Goal: Complete application form

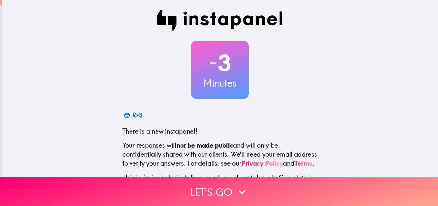
scroll to position [61, 0]
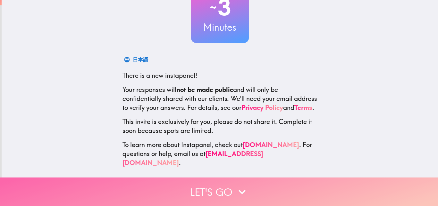
click at [222, 186] on button "Let's go" at bounding box center [219, 192] width 438 height 29
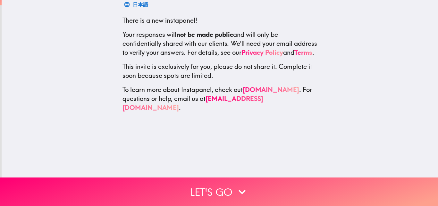
scroll to position [0, 0]
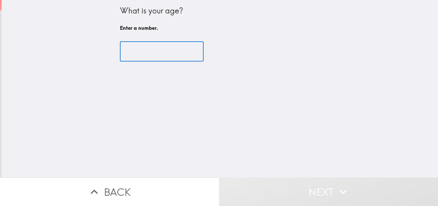
click at [175, 55] on input "number" at bounding box center [162, 52] width 84 height 20
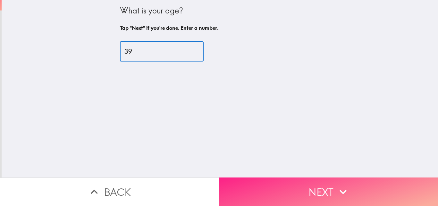
type input "39"
click at [353, 188] on button "Next" at bounding box center [328, 192] width 219 height 29
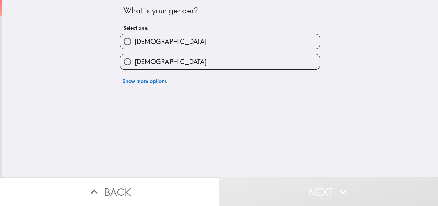
click at [196, 44] on label "[DEMOGRAPHIC_DATA]" at bounding box center [219, 41] width 199 height 14
click at [135, 44] on input "[DEMOGRAPHIC_DATA]" at bounding box center [127, 41] width 14 height 14
radio input "true"
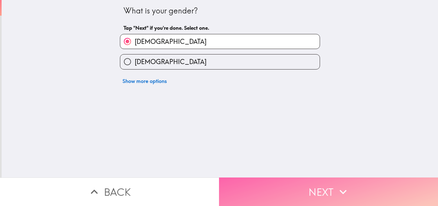
click at [336, 186] on icon "button" at bounding box center [343, 192] width 14 height 14
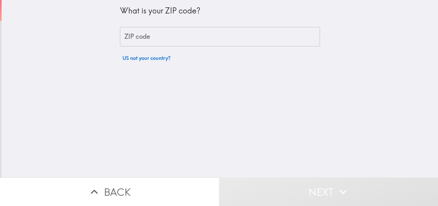
click at [184, 39] on input "ZIP code" at bounding box center [220, 37] width 200 height 20
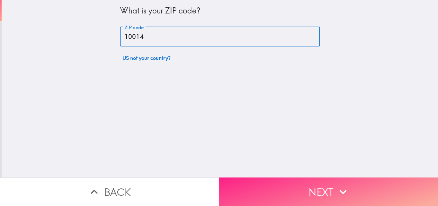
type input "10014"
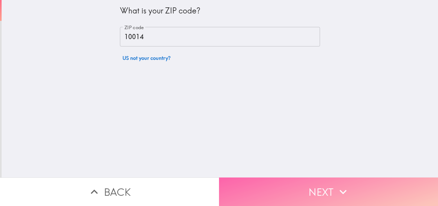
click at [312, 188] on button "Next" at bounding box center [328, 192] width 219 height 29
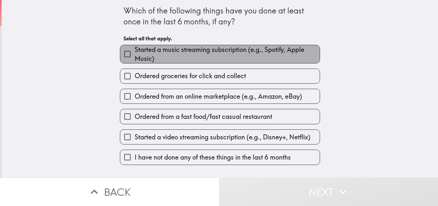
click at [144, 58] on span "Started a music streaming subscription (e.g., Spotify, Apple Music)" at bounding box center [227, 54] width 185 height 18
click at [135, 58] on input "Started a music streaming subscription (e.g., Spotify, Apple Music)" at bounding box center [127, 54] width 14 height 14
checkbox input "true"
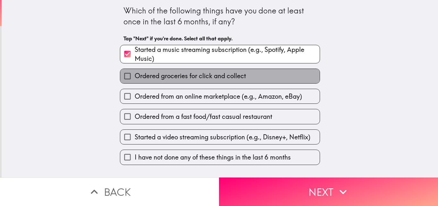
click at [156, 75] on span "Ordered groceries for click and collect" at bounding box center [190, 75] width 111 height 9
click at [135, 75] on input "Ordered groceries for click and collect" at bounding box center [127, 76] width 14 height 14
checkbox input "true"
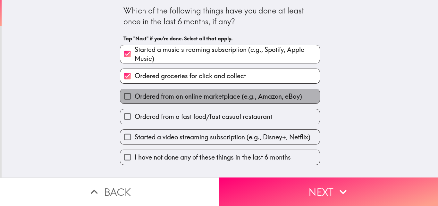
click at [162, 96] on span "Ordered from an online marketplace (e.g., Amazon, eBay)" at bounding box center [218, 96] width 167 height 9
click at [135, 96] on input "Ordered from an online marketplace (e.g., Amazon, eBay)" at bounding box center [127, 96] width 14 height 14
checkbox input "true"
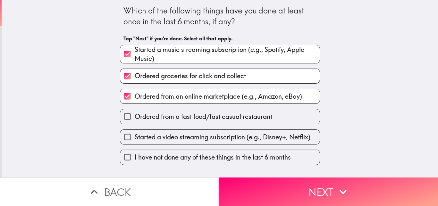
click at [162, 120] on span "Ordered from a fast food/fast casual restaurant" at bounding box center [203, 116] width 137 height 9
click at [135, 120] on input "Ordered from a fast food/fast casual restaurant" at bounding box center [127, 116] width 14 height 14
checkbox input "true"
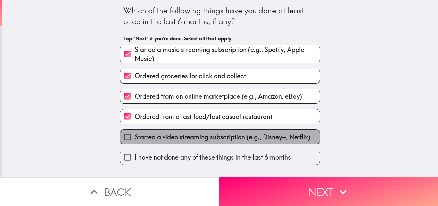
click at [170, 140] on span "Started a video streaming subscription (e.g., Disney+, Netflix)" at bounding box center [223, 137] width 176 height 9
click at [135, 140] on input "Started a video streaming subscription (e.g., Disney+, Netflix)" at bounding box center [127, 137] width 14 height 14
checkbox input "true"
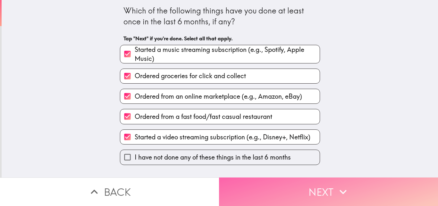
click at [305, 188] on button "Next" at bounding box center [328, 192] width 219 height 29
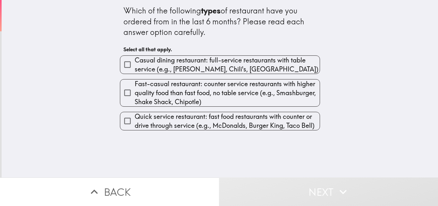
click at [178, 68] on span "Casual dining restaurant: full-service restaurants with table service (e.g., [P…" at bounding box center [227, 65] width 185 height 18
click at [135, 68] on input "Casual dining restaurant: full-service restaurants with table service (e.g., [P…" at bounding box center [127, 64] width 14 height 14
checkbox input "true"
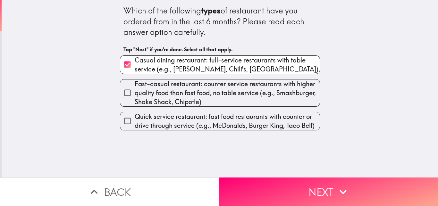
click at [181, 94] on span "Fast-casual restaurant: counter service restaurants with higher quality food th…" at bounding box center [227, 92] width 185 height 27
click at [135, 94] on input "Fast-casual restaurant: counter service restaurants with higher quality food th…" at bounding box center [127, 93] width 14 height 14
checkbox input "true"
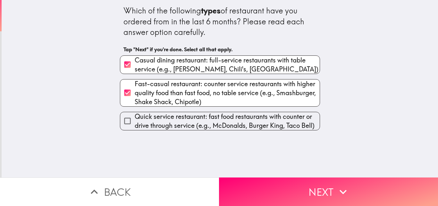
drag, startPoint x: 185, startPoint y: 122, endPoint x: 188, endPoint y: 124, distance: 3.9
click at [185, 123] on span "Quick service restaurant: fast food restaurants with counter or drive through s…" at bounding box center [227, 121] width 185 height 18
click at [135, 123] on input "Quick service restaurant: fast food restaurants with counter or drive through s…" at bounding box center [127, 121] width 14 height 14
checkbox input "true"
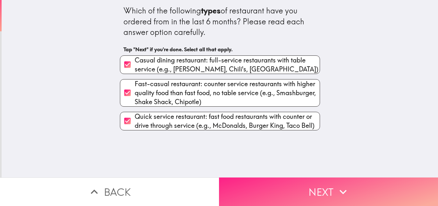
click at [298, 183] on button "Next" at bounding box center [328, 192] width 219 height 29
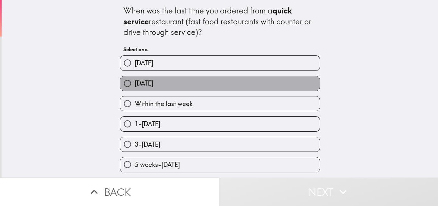
click at [165, 86] on label "[DATE]" at bounding box center [219, 83] width 199 height 14
click at [135, 86] on input "[DATE]" at bounding box center [127, 83] width 14 height 14
radio input "true"
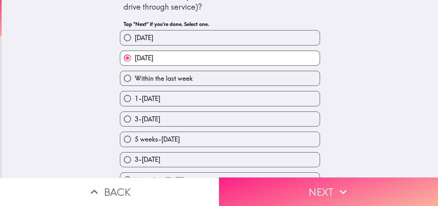
scroll to position [41, 0]
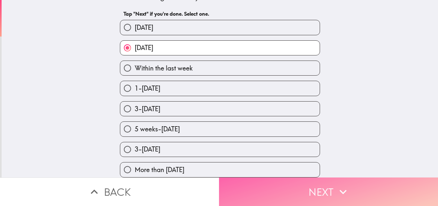
click at [310, 193] on button "Next" at bounding box center [328, 192] width 219 height 29
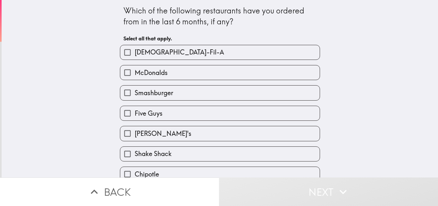
click at [157, 53] on span "[DEMOGRAPHIC_DATA]-Fil-A" at bounding box center [179, 52] width 89 height 9
click at [135, 53] on input "[DEMOGRAPHIC_DATA]-Fil-A" at bounding box center [127, 52] width 14 height 14
checkbox input "true"
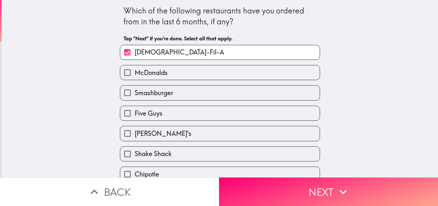
click at [159, 72] on span "McDonalds" at bounding box center [151, 72] width 33 height 9
click at [135, 72] on input "McDonalds" at bounding box center [127, 72] width 14 height 14
checkbox input "true"
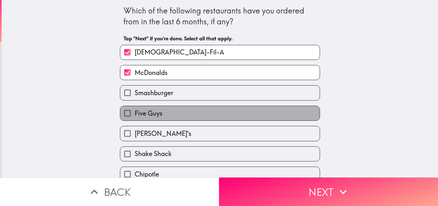
click at [163, 114] on label "Five Guys" at bounding box center [219, 113] width 199 height 14
click at [135, 114] on input "Five Guys" at bounding box center [127, 113] width 14 height 14
checkbox input "true"
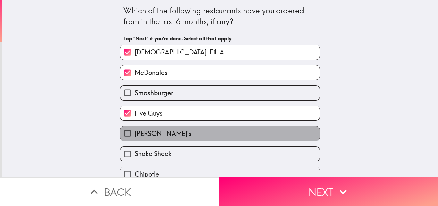
click at [163, 136] on label "[PERSON_NAME]'s" at bounding box center [219, 133] width 199 height 14
click at [135, 136] on input "[PERSON_NAME]'s" at bounding box center [127, 133] width 14 height 14
checkbox input "true"
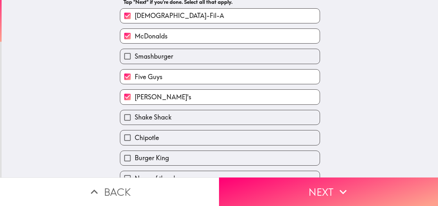
scroll to position [51, 0]
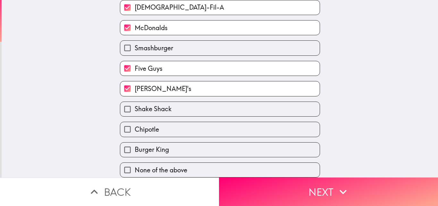
click at [158, 104] on span "Shake Shack" at bounding box center [153, 108] width 37 height 9
click at [135, 103] on input "Shake Shack" at bounding box center [127, 109] width 14 height 14
checkbox input "true"
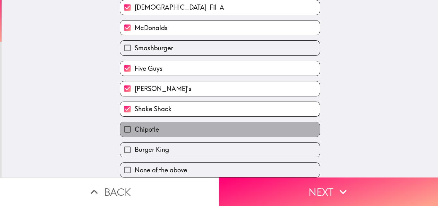
click at [159, 123] on label "Chipotle" at bounding box center [219, 129] width 199 height 14
click at [135, 123] on input "Chipotle" at bounding box center [127, 129] width 14 height 14
checkbox input "true"
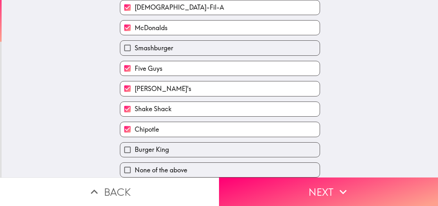
click at [167, 145] on label "Burger King" at bounding box center [219, 150] width 199 height 14
click at [135, 145] on input "Burger King" at bounding box center [127, 150] width 14 height 14
checkbox input "true"
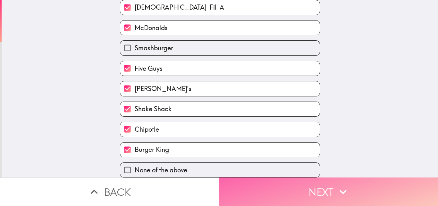
click at [301, 193] on button "Next" at bounding box center [328, 192] width 219 height 29
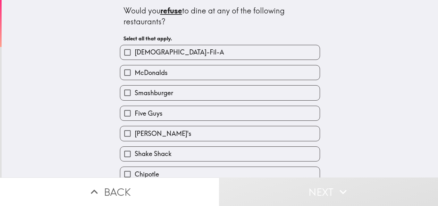
click at [170, 53] on label "[DEMOGRAPHIC_DATA]-Fil-A" at bounding box center [219, 52] width 199 height 14
click at [135, 53] on input "[DEMOGRAPHIC_DATA]-Fil-A" at bounding box center [127, 52] width 14 height 14
checkbox input "true"
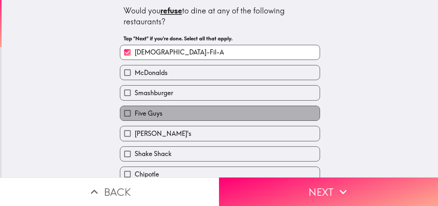
click at [169, 116] on label "Five Guys" at bounding box center [219, 113] width 199 height 14
click at [135, 116] on input "Five Guys" at bounding box center [127, 113] width 14 height 14
checkbox input "true"
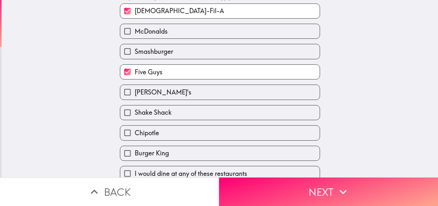
scroll to position [51, 0]
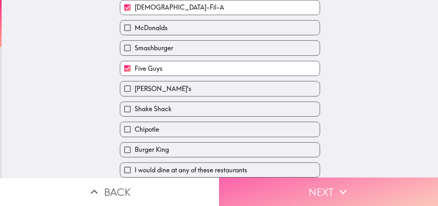
click at [308, 184] on button "Next" at bounding box center [328, 192] width 219 height 29
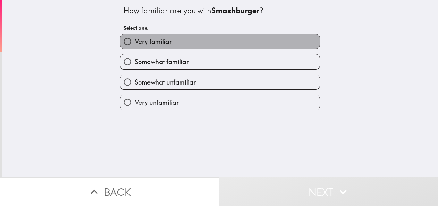
click at [175, 47] on label "Very familiar" at bounding box center [219, 41] width 199 height 14
click at [135, 47] on input "Very familiar" at bounding box center [127, 41] width 14 height 14
radio input "true"
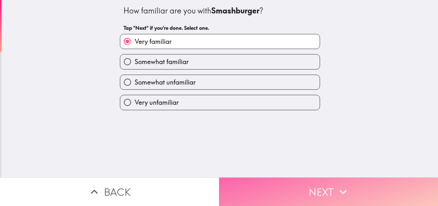
click at [295, 184] on button "Next" at bounding box center [328, 192] width 219 height 29
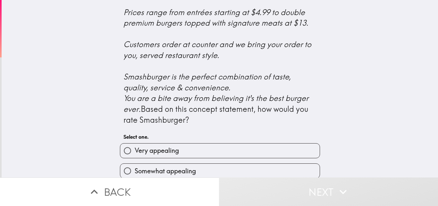
scroll to position [303, 0]
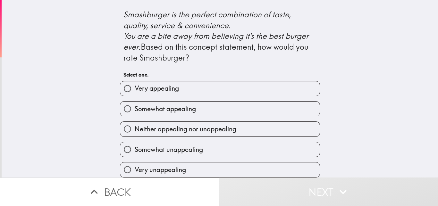
click at [195, 87] on label "Very appealing" at bounding box center [219, 88] width 199 height 14
click at [135, 87] on input "Very appealing" at bounding box center [127, 88] width 14 height 14
radio input "true"
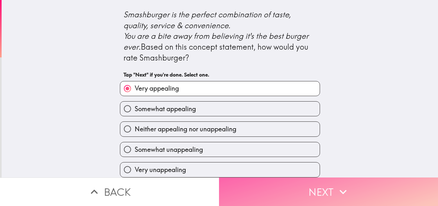
click at [317, 185] on button "Next" at bounding box center [328, 192] width 219 height 29
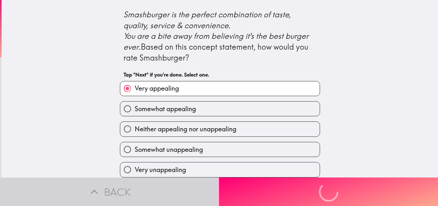
scroll to position [0, 0]
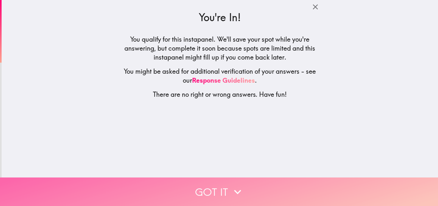
click at [240, 186] on icon "button" at bounding box center [237, 192] width 14 height 14
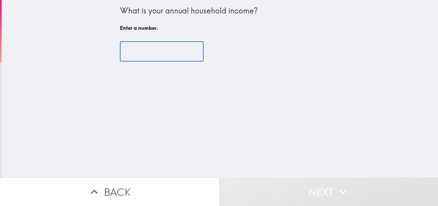
click at [161, 54] on input "number" at bounding box center [162, 52] width 84 height 20
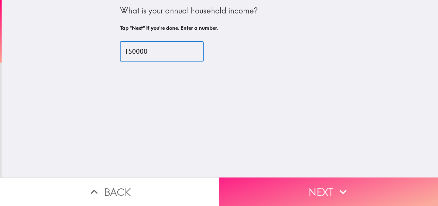
type input "150000"
click at [310, 186] on button "Next" at bounding box center [328, 192] width 219 height 29
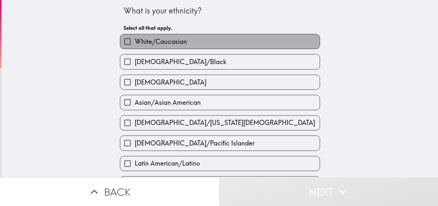
click at [176, 44] on span "White/Caucasian" at bounding box center [161, 41] width 52 height 9
click at [135, 44] on input "White/Caucasian" at bounding box center [127, 41] width 14 height 14
checkbox input "true"
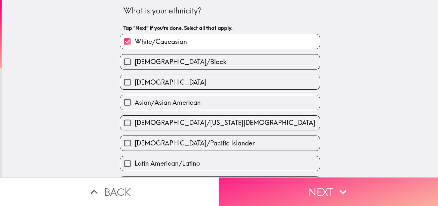
click at [313, 186] on button "Next" at bounding box center [328, 192] width 219 height 29
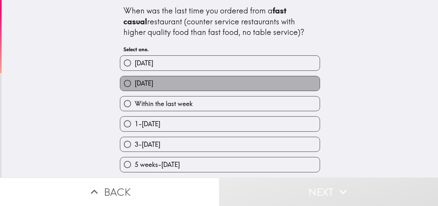
click at [176, 83] on label "[DATE]" at bounding box center [219, 83] width 199 height 14
click at [135, 83] on input "[DATE]" at bounding box center [127, 83] width 14 height 14
radio input "true"
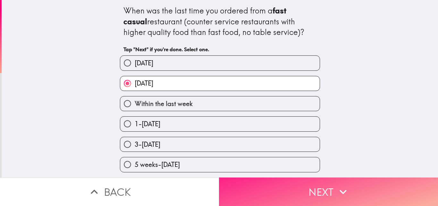
click at [309, 191] on button "Next" at bounding box center [328, 192] width 219 height 29
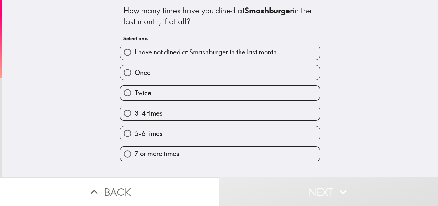
click at [176, 116] on label "3-4 times" at bounding box center [219, 113] width 199 height 14
click at [135, 116] on input "3-4 times" at bounding box center [127, 113] width 14 height 14
radio input "true"
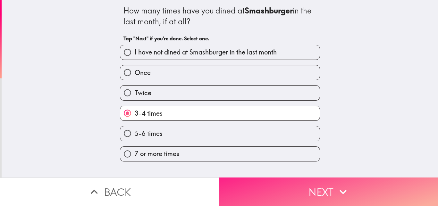
click at [300, 184] on button "Next" at bounding box center [328, 192] width 219 height 29
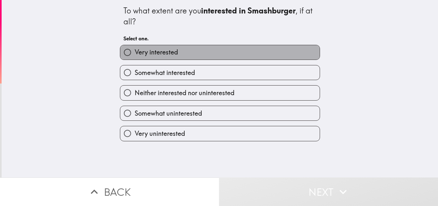
click at [173, 54] on label "Very interested" at bounding box center [219, 52] width 199 height 14
click at [135, 54] on input "Very interested" at bounding box center [127, 52] width 14 height 14
radio input "true"
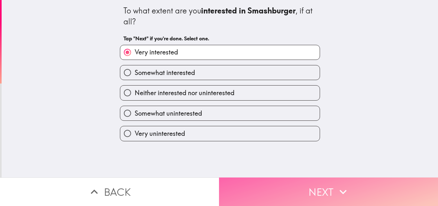
click at [319, 191] on button "Next" at bounding box center [328, 192] width 219 height 29
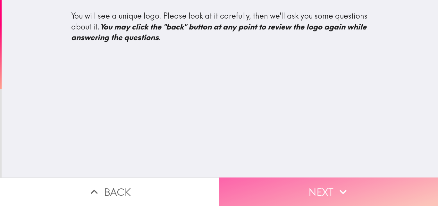
click at [352, 190] on button "Next" at bounding box center [328, 192] width 219 height 29
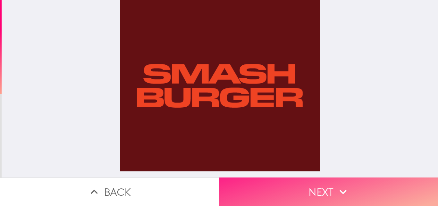
click at [287, 179] on button "Next" at bounding box center [328, 192] width 219 height 29
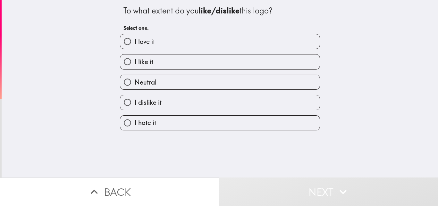
click at [166, 48] on label "I love it" at bounding box center [219, 41] width 199 height 14
click at [135, 48] on input "I love it" at bounding box center [127, 41] width 14 height 14
radio input "true"
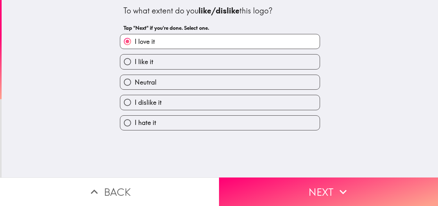
drag, startPoint x: 298, startPoint y: 187, endPoint x: 286, endPoint y: 166, distance: 24.1
click at [299, 187] on button "Next" at bounding box center [328, 192] width 219 height 29
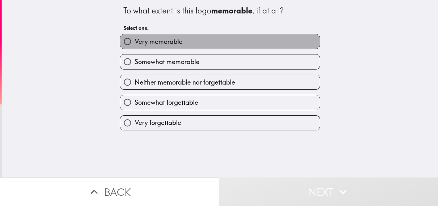
click at [172, 45] on span "Very memorable" at bounding box center [159, 41] width 48 height 9
click at [135, 45] on input "Very memorable" at bounding box center [127, 41] width 14 height 14
radio input "true"
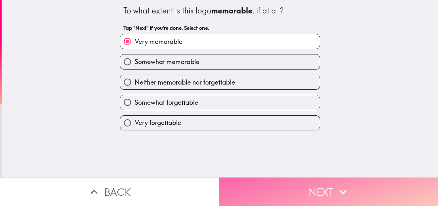
click at [302, 196] on button "Next" at bounding box center [328, 192] width 219 height 29
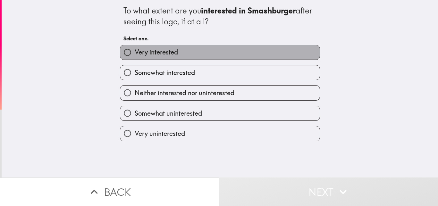
click at [165, 57] on label "Very interested" at bounding box center [219, 52] width 199 height 14
click at [135, 57] on input "Very interested" at bounding box center [127, 52] width 14 height 14
radio input "true"
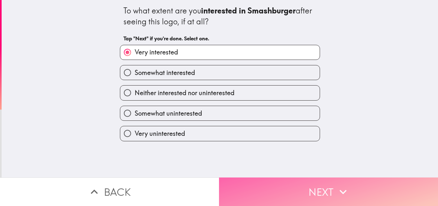
click at [292, 193] on button "Next" at bounding box center [328, 192] width 219 height 29
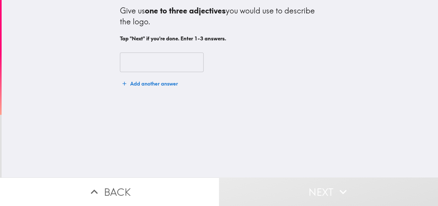
click at [169, 63] on input "text" at bounding box center [162, 63] width 84 height 20
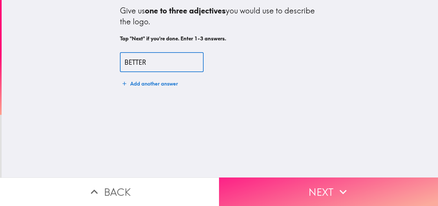
type input "BETTER"
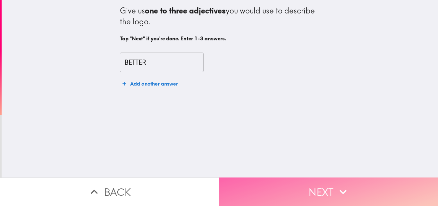
click at [352, 187] on button "Next" at bounding box center [328, 192] width 219 height 29
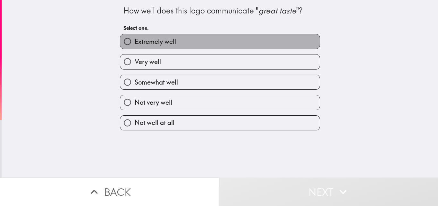
click at [197, 40] on label "Extremely well" at bounding box center [219, 41] width 199 height 14
click at [135, 40] on input "Extremely well" at bounding box center [127, 41] width 14 height 14
radio input "true"
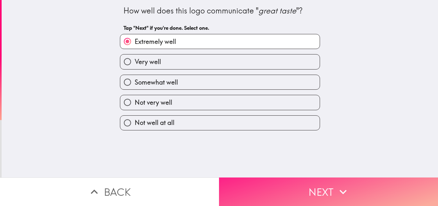
click at [294, 181] on button "Next" at bounding box center [328, 192] width 219 height 29
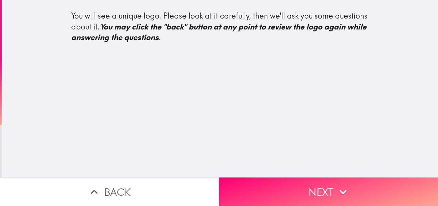
drag, startPoint x: 328, startPoint y: 195, endPoint x: 288, endPoint y: 146, distance: 63.6
click at [328, 195] on button "Next" at bounding box center [328, 192] width 219 height 29
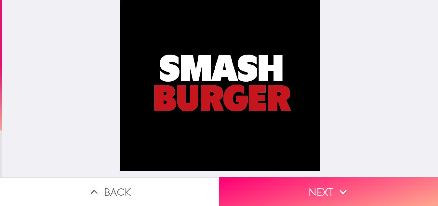
drag, startPoint x: 324, startPoint y: 193, endPoint x: 311, endPoint y: 171, distance: 25.1
click at [325, 193] on button "Next" at bounding box center [328, 192] width 219 height 29
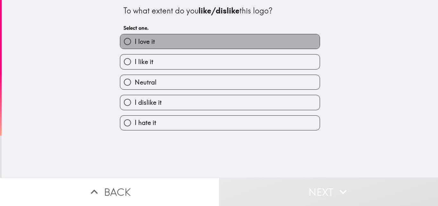
click at [181, 46] on label "I love it" at bounding box center [219, 41] width 199 height 14
click at [135, 46] on input "I love it" at bounding box center [127, 41] width 14 height 14
radio input "true"
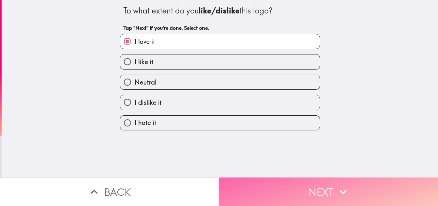
click at [311, 193] on button "Next" at bounding box center [328, 192] width 219 height 29
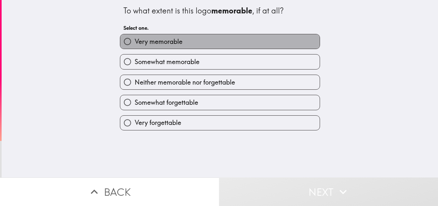
click at [189, 43] on label "Very memorable" at bounding box center [219, 41] width 199 height 14
click at [135, 43] on input "Very memorable" at bounding box center [127, 41] width 14 height 14
radio input "true"
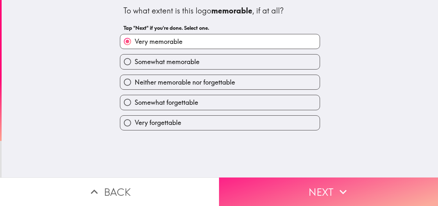
click at [300, 193] on button "Next" at bounding box center [328, 192] width 219 height 29
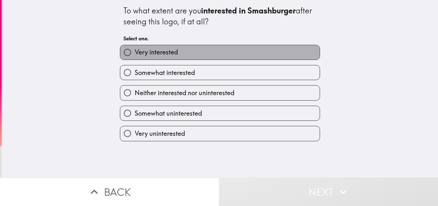
click at [196, 53] on label "Very interested" at bounding box center [219, 52] width 199 height 14
click at [135, 53] on input "Very interested" at bounding box center [127, 52] width 14 height 14
radio input "true"
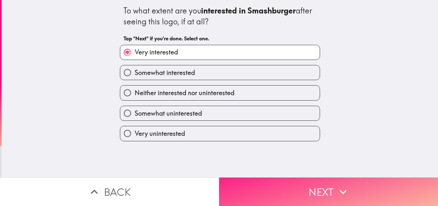
click at [303, 183] on button "Next" at bounding box center [328, 192] width 219 height 29
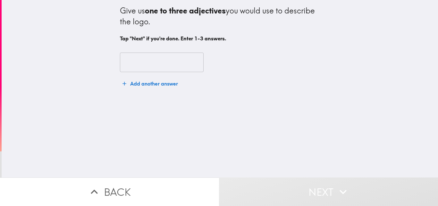
click at [172, 66] on input "text" at bounding box center [162, 63] width 84 height 20
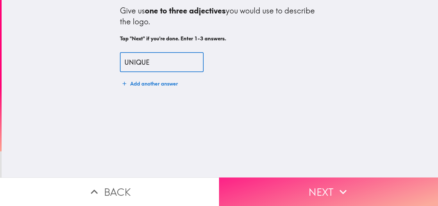
type input "UNIQUE"
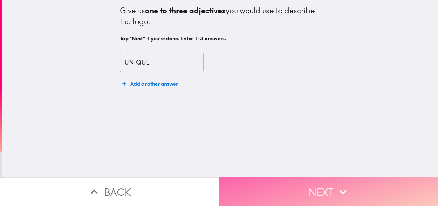
click at [352, 188] on button "Next" at bounding box center [328, 192] width 219 height 29
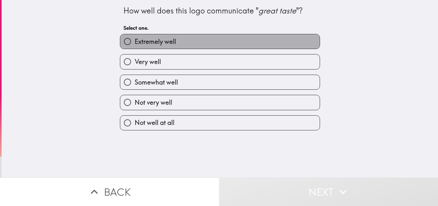
click at [182, 42] on label "Extremely well" at bounding box center [219, 41] width 199 height 14
click at [135, 42] on input "Extremely well" at bounding box center [127, 41] width 14 height 14
radio input "true"
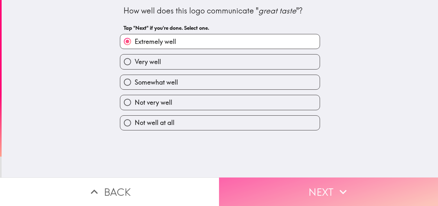
click at [278, 186] on button "Next" at bounding box center [328, 192] width 219 height 29
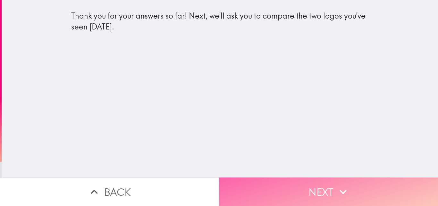
click at [315, 186] on button "Next" at bounding box center [328, 192] width 219 height 29
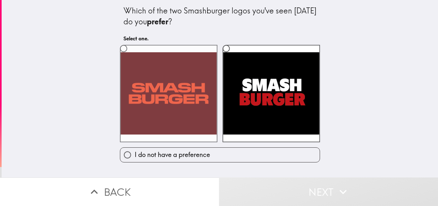
click at [186, 103] on label at bounding box center [168, 93] width 97 height 97
click at [131, 56] on input "radio" at bounding box center [123, 48] width 14 height 14
radio input "true"
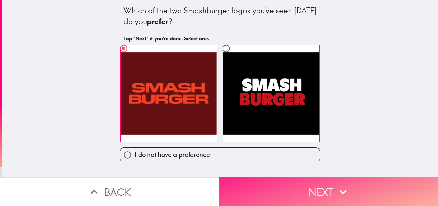
click at [285, 186] on button "Next" at bounding box center [328, 192] width 219 height 29
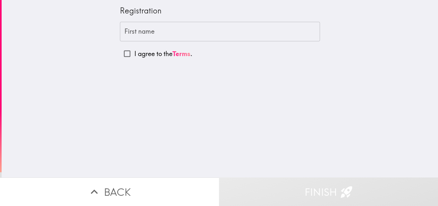
click at [150, 33] on input "First name" at bounding box center [220, 32] width 200 height 20
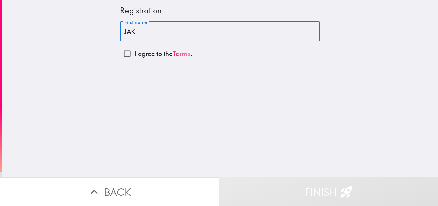
type input "JAK"
click at [161, 55] on p "I agree to the Terms ." at bounding box center [163, 53] width 58 height 9
click at [134, 55] on input "I agree to the Terms ." at bounding box center [127, 53] width 14 height 14
checkbox input "true"
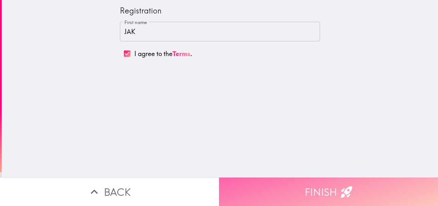
click at [316, 190] on button "Finish" at bounding box center [328, 192] width 219 height 29
